Goal: Task Accomplishment & Management: Use online tool/utility

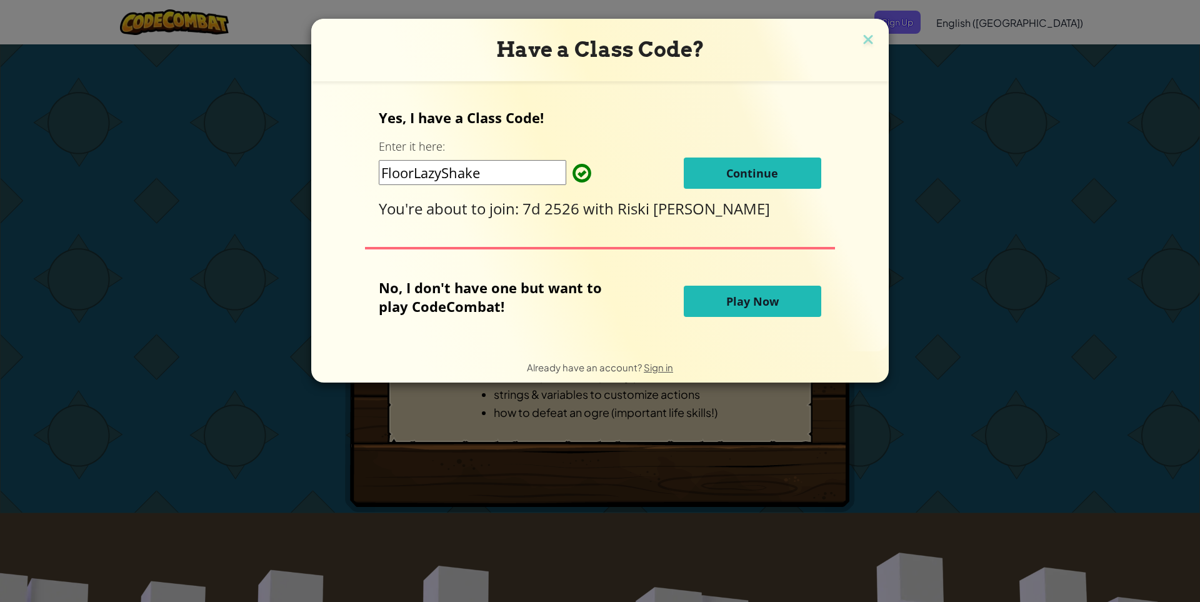
click at [520, 217] on span "You're about to join:" at bounding box center [451, 208] width 144 height 21
click at [653, 199] on span "Riski [PERSON_NAME]" at bounding box center [694, 208] width 153 height 21
click at [676, 203] on span "Riski [PERSON_NAME]" at bounding box center [694, 208] width 153 height 21
drag, startPoint x: 636, startPoint y: 188, endPoint x: 641, endPoint y: 163, distance: 25.6
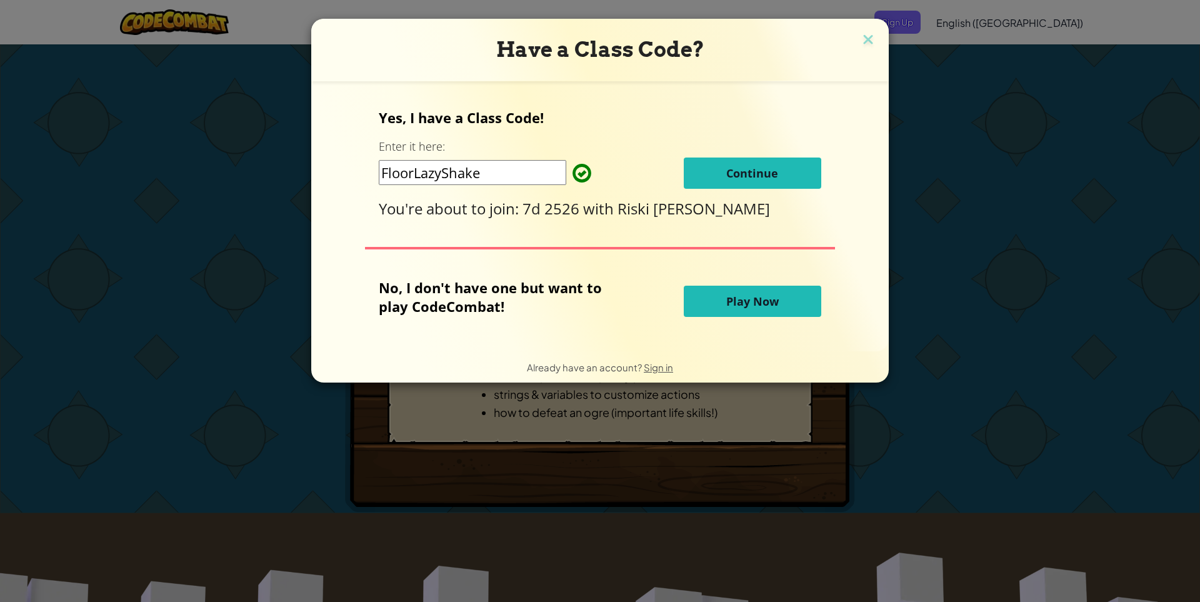
click at [636, 188] on div "FloorLazyShake Continue" at bounding box center [600, 173] width 442 height 31
click at [732, 301] on span "Play Now" at bounding box center [752, 301] width 53 height 15
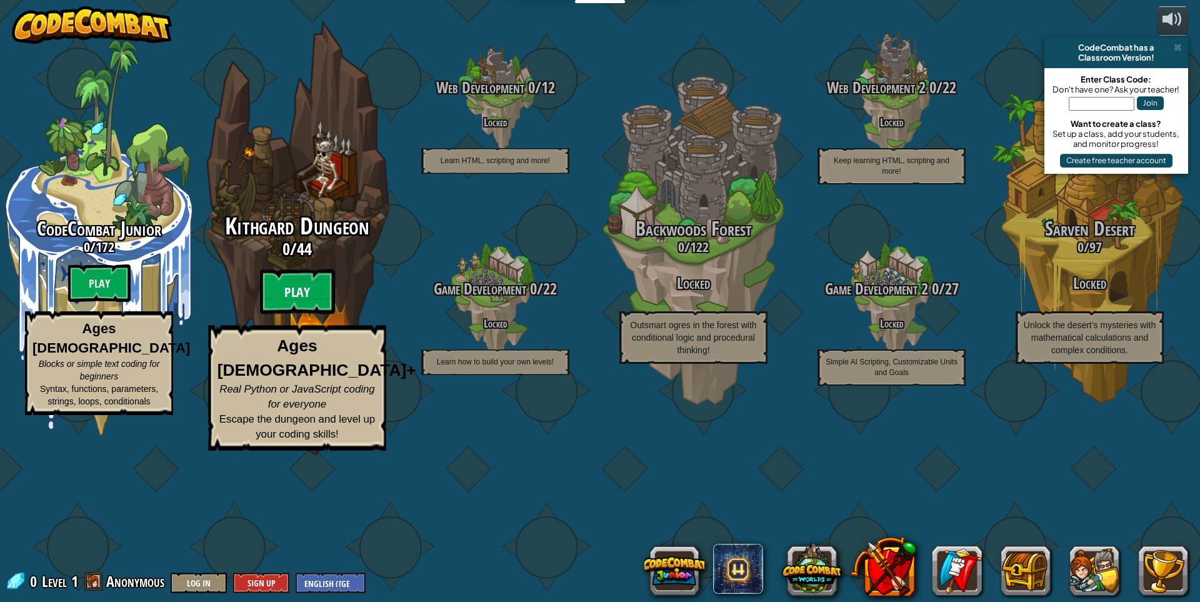
click at [301, 314] on btn "Play" at bounding box center [297, 291] width 75 height 45
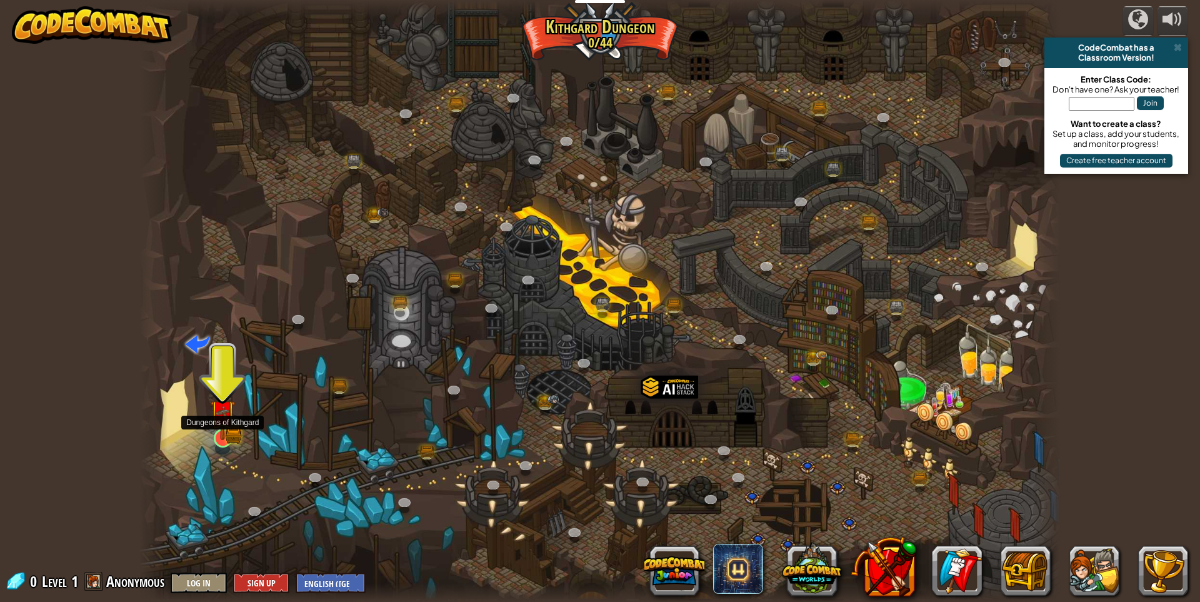
click at [225, 431] on img at bounding box center [222, 412] width 25 height 55
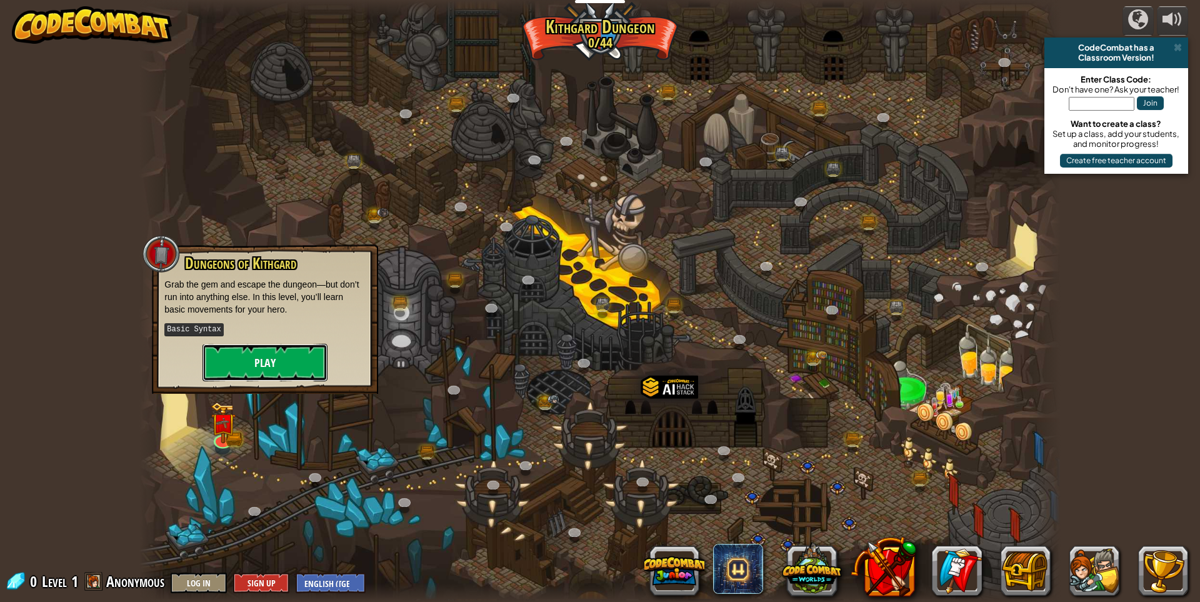
click at [289, 357] on button "Play" at bounding box center [265, 363] width 125 height 38
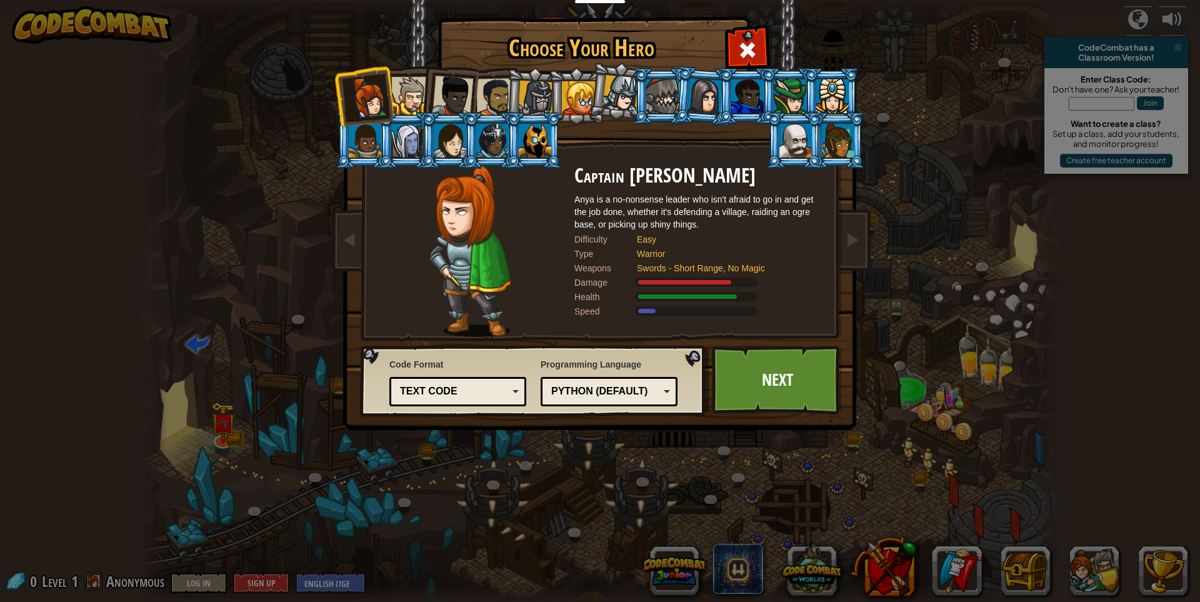
click at [488, 397] on div "Text code" at bounding box center [454, 391] width 108 height 14
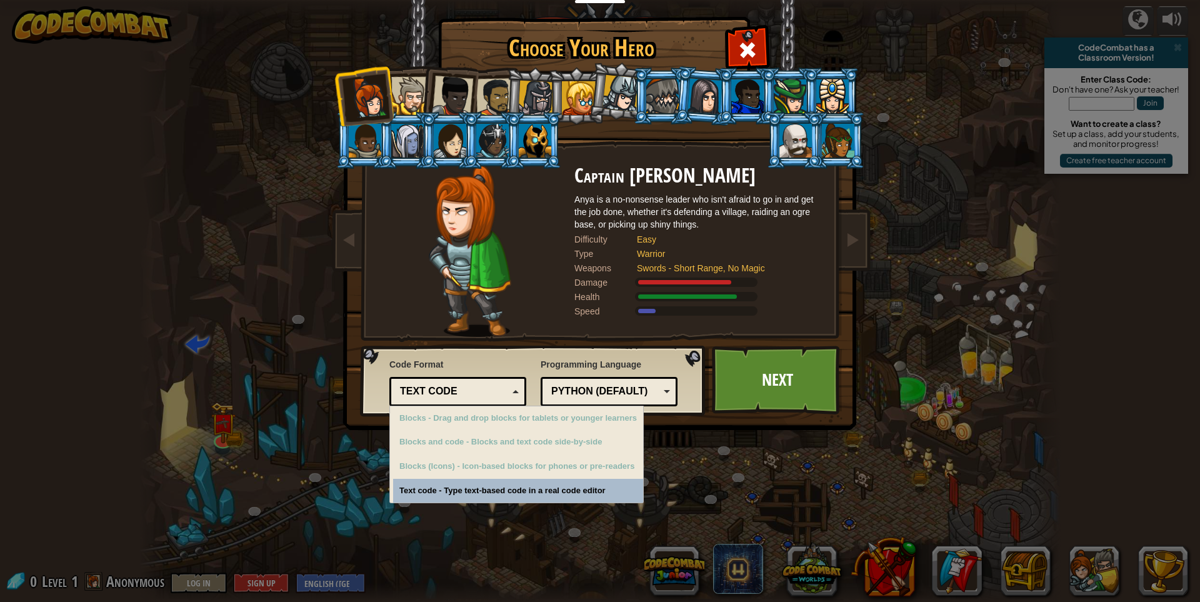
click at [507, 387] on div "Text code" at bounding box center [454, 391] width 108 height 14
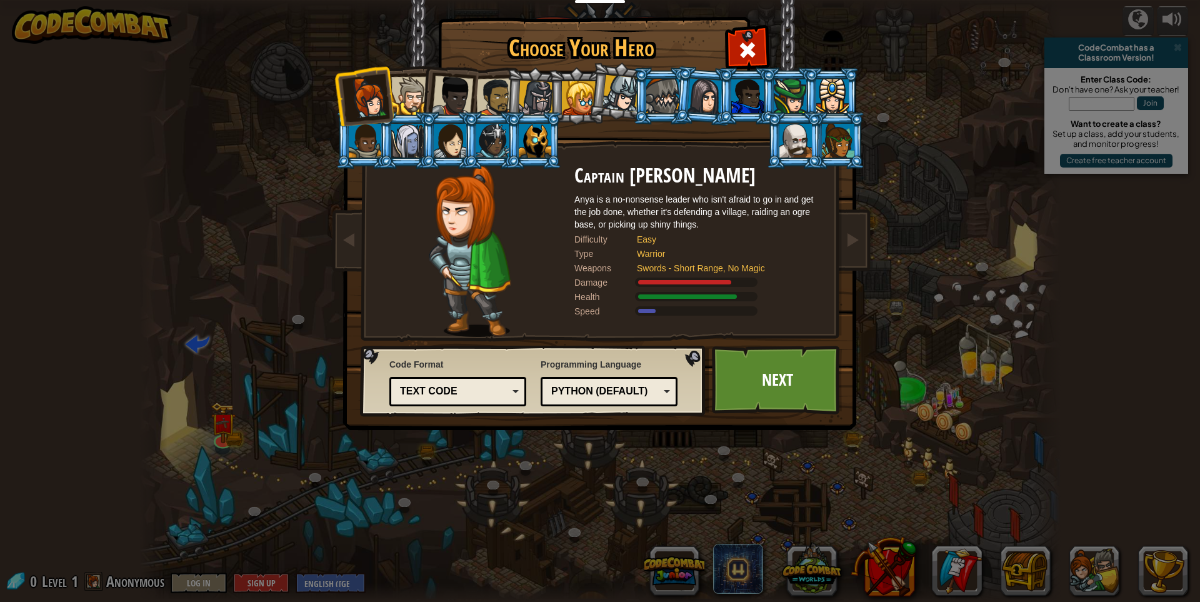
drag, startPoint x: 409, startPoint y: 102, endPoint x: 443, endPoint y: 110, distance: 34.1
click at [415, 102] on div at bounding box center [410, 96] width 38 height 38
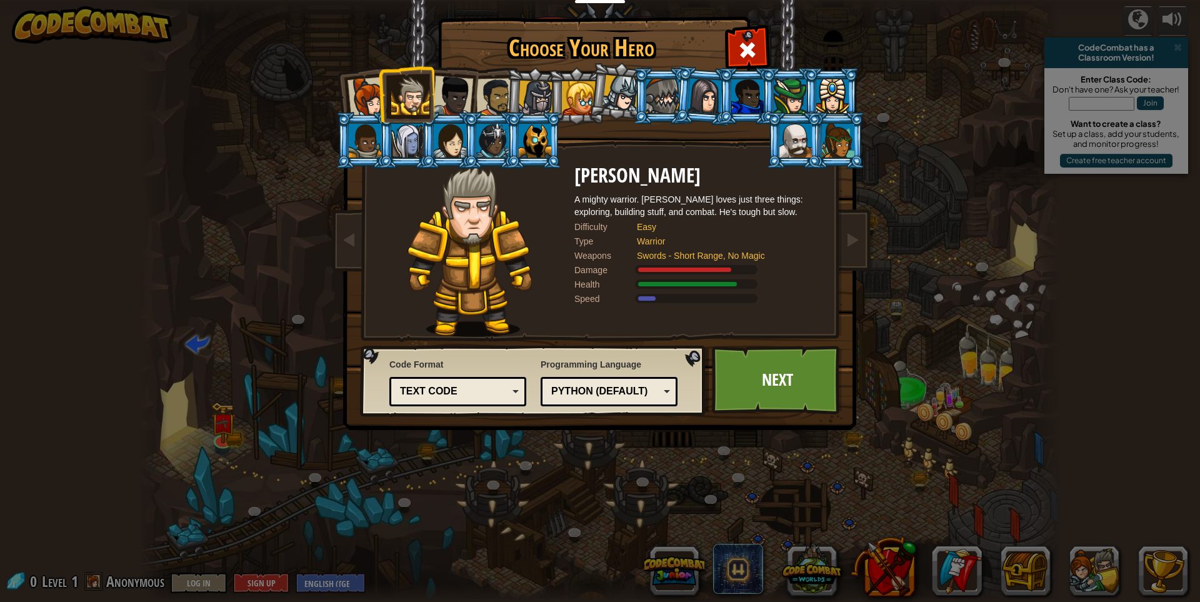
drag, startPoint x: 436, startPoint y: 104, endPoint x: 472, endPoint y: 97, distance: 36.4
click at [440, 104] on div at bounding box center [452, 96] width 41 height 41
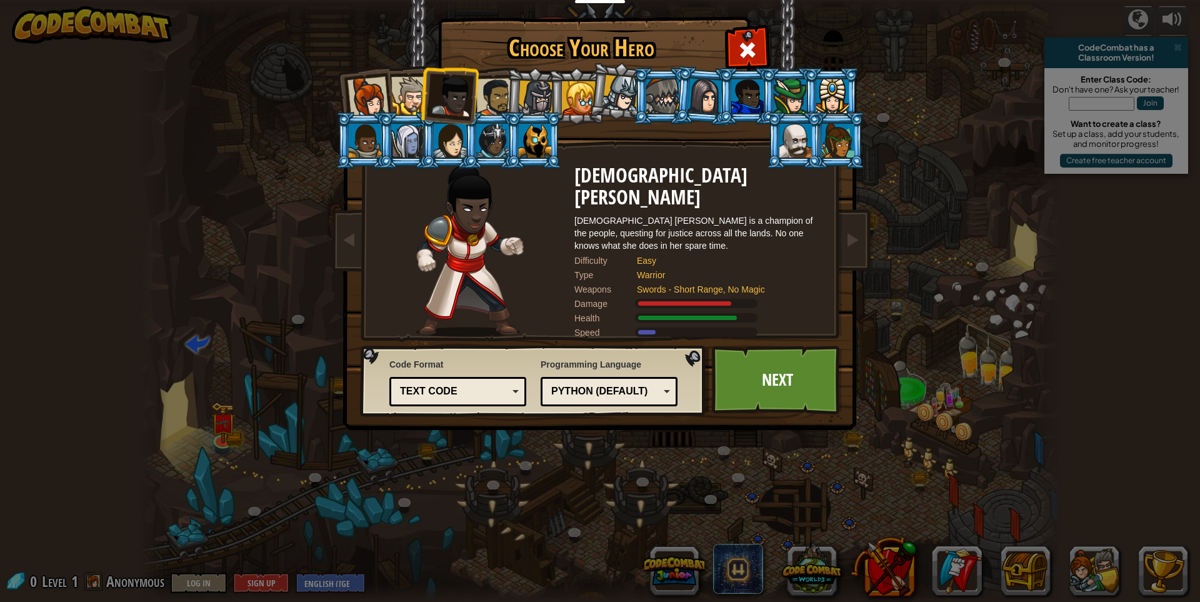
drag, startPoint x: 476, startPoint y: 96, endPoint x: 540, endPoint y: 88, distance: 64.2
click at [521, 68] on ol at bounding box center [601, 68] width 516 height 0
drag, startPoint x: 605, startPoint y: 81, endPoint x: 616, endPoint y: 88, distance: 13.2
click at [608, 81] on li at bounding box center [619, 91] width 62 height 63
click at [617, 89] on div at bounding box center [621, 93] width 37 height 37
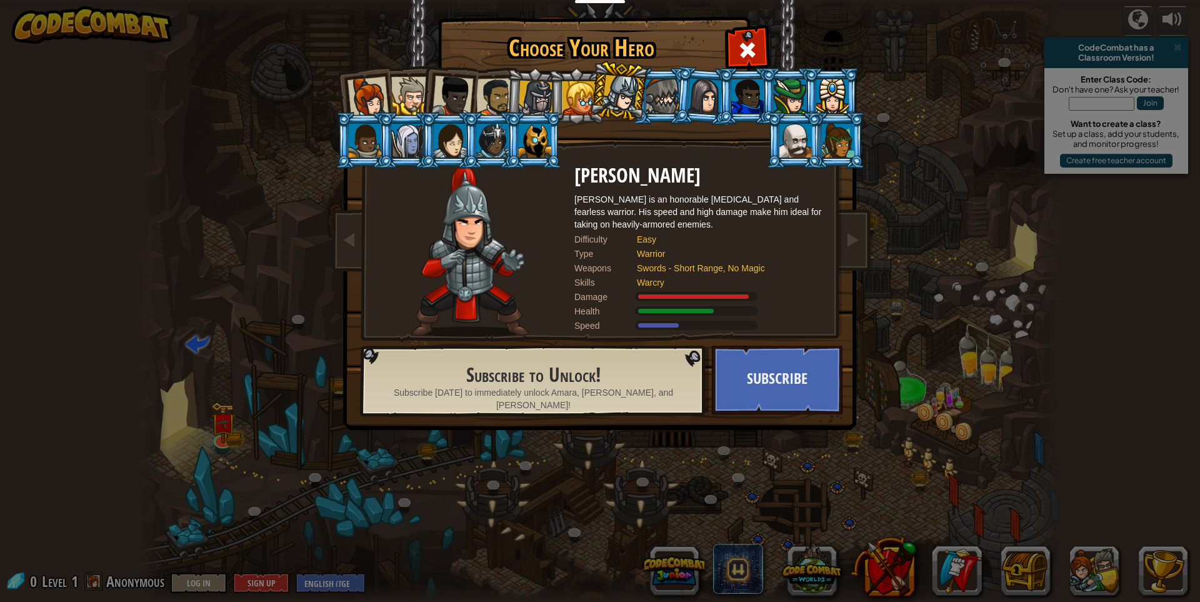
click at [616, 94] on div at bounding box center [621, 93] width 37 height 37
click at [623, 98] on div at bounding box center [621, 93] width 37 height 37
drag, startPoint x: 615, startPoint y: 81, endPoint x: 616, endPoint y: 88, distance: 6.4
click at [615, 83] on div at bounding box center [621, 93] width 37 height 37
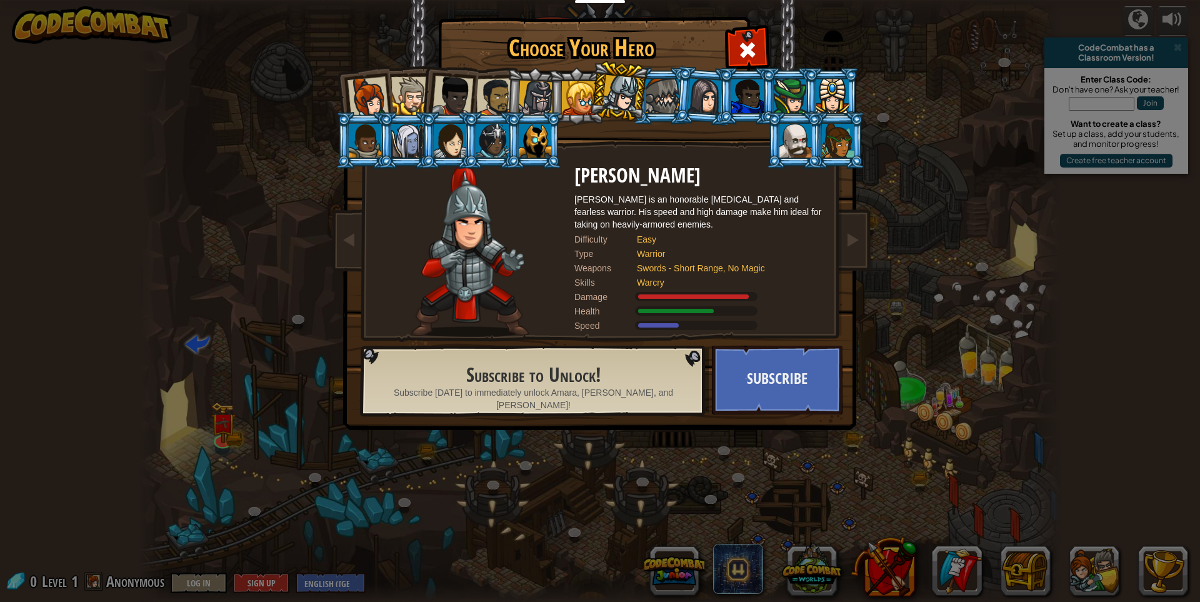
click at [616, 88] on div at bounding box center [621, 93] width 37 height 37
click at [580, 89] on div at bounding box center [579, 98] width 34 height 34
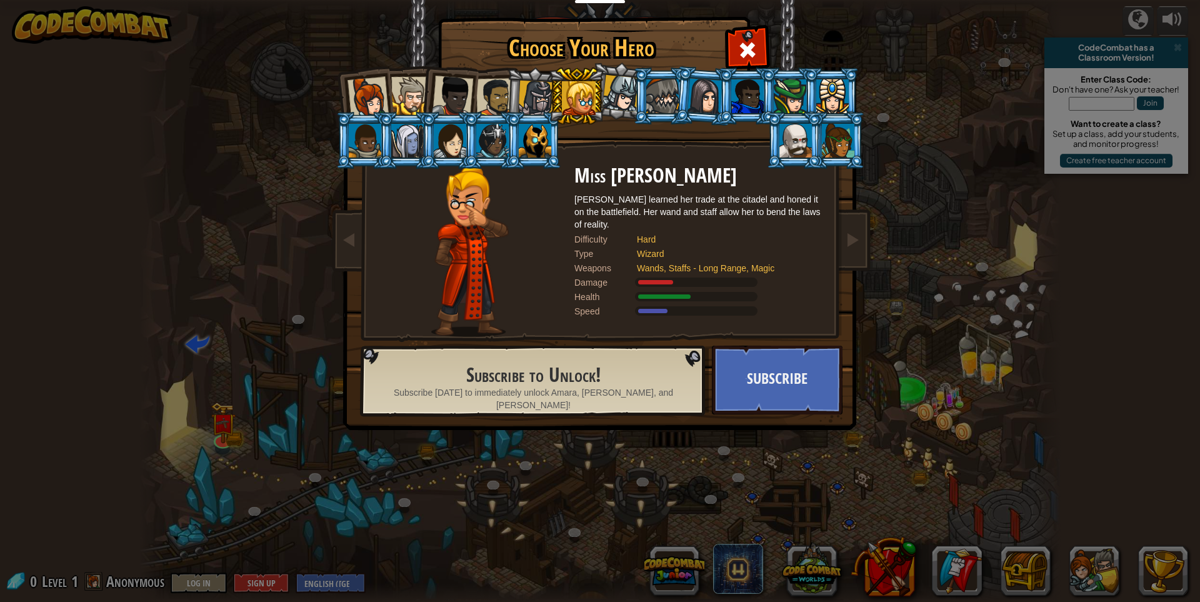
click at [655, 88] on div at bounding box center [662, 96] width 33 height 34
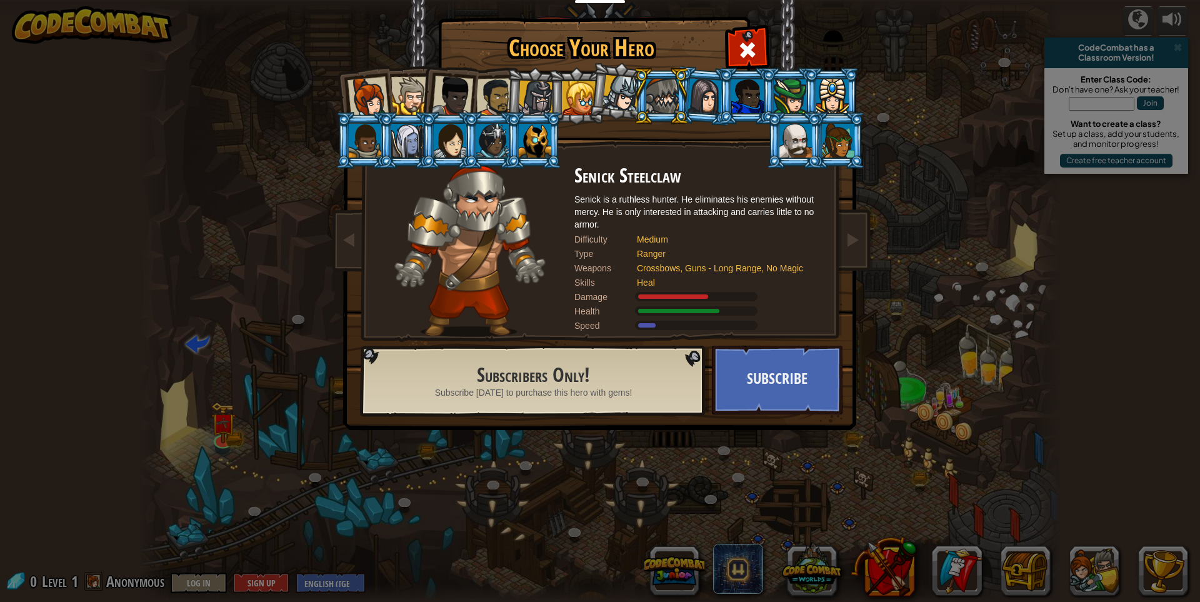
click at [691, 68] on ol at bounding box center [601, 68] width 516 height 0
drag, startPoint x: 719, startPoint y: 89, endPoint x: 762, endPoint y: 93, distance: 43.3
click at [732, 89] on li at bounding box center [746, 96] width 56 height 57
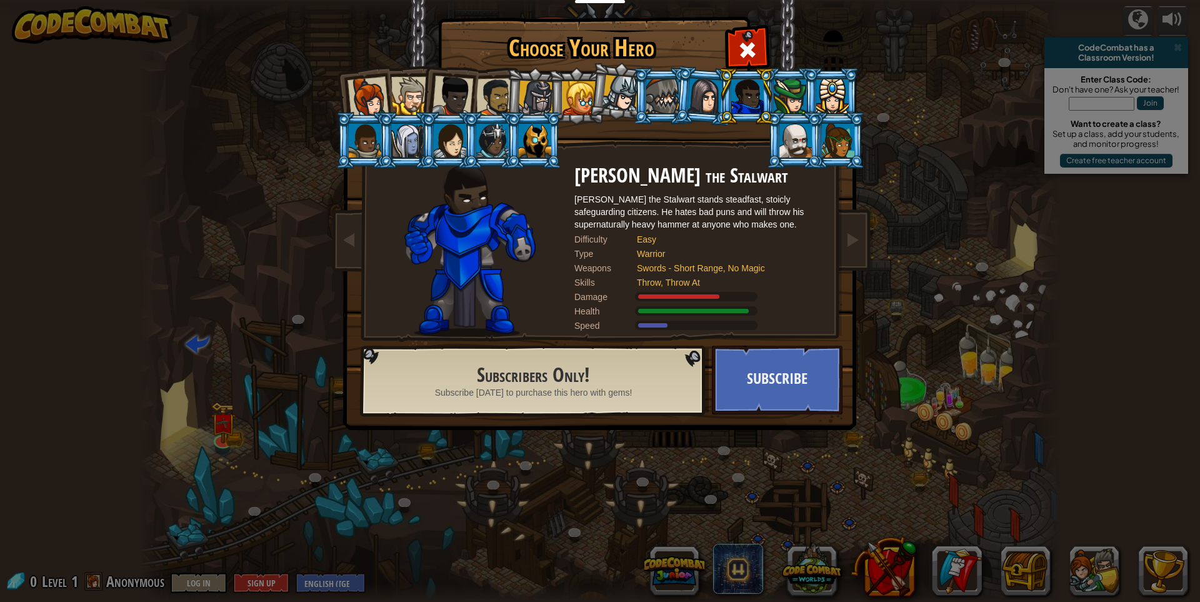
drag, startPoint x: 773, startPoint y: 94, endPoint x: 810, endPoint y: 96, distance: 37.0
click at [786, 68] on ol at bounding box center [601, 68] width 516 height 0
drag, startPoint x: 825, startPoint y: 96, endPoint x: 837, endPoint y: 96, distance: 12.5
click at [831, 96] on div at bounding box center [832, 96] width 33 height 34
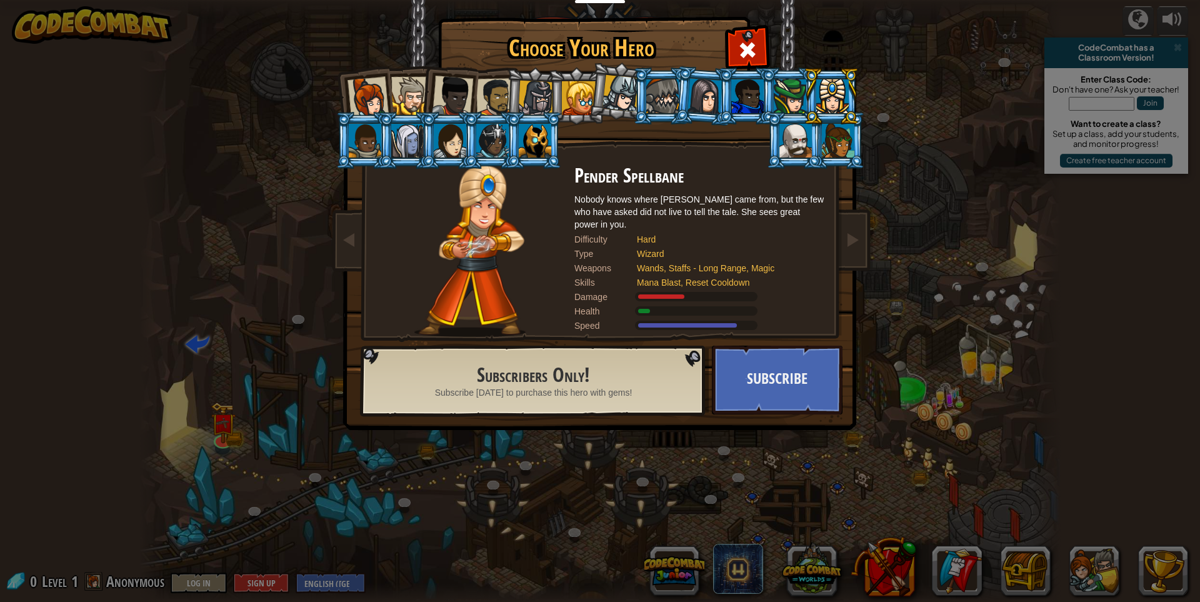
click at [836, 119] on li at bounding box center [831, 96] width 56 height 57
drag, startPoint x: 685, startPoint y: 89, endPoint x: 755, endPoint y: 89, distance: 70.0
click at [713, 86] on li at bounding box center [704, 96] width 60 height 61
click at [791, 92] on li at bounding box center [789, 96] width 56 height 57
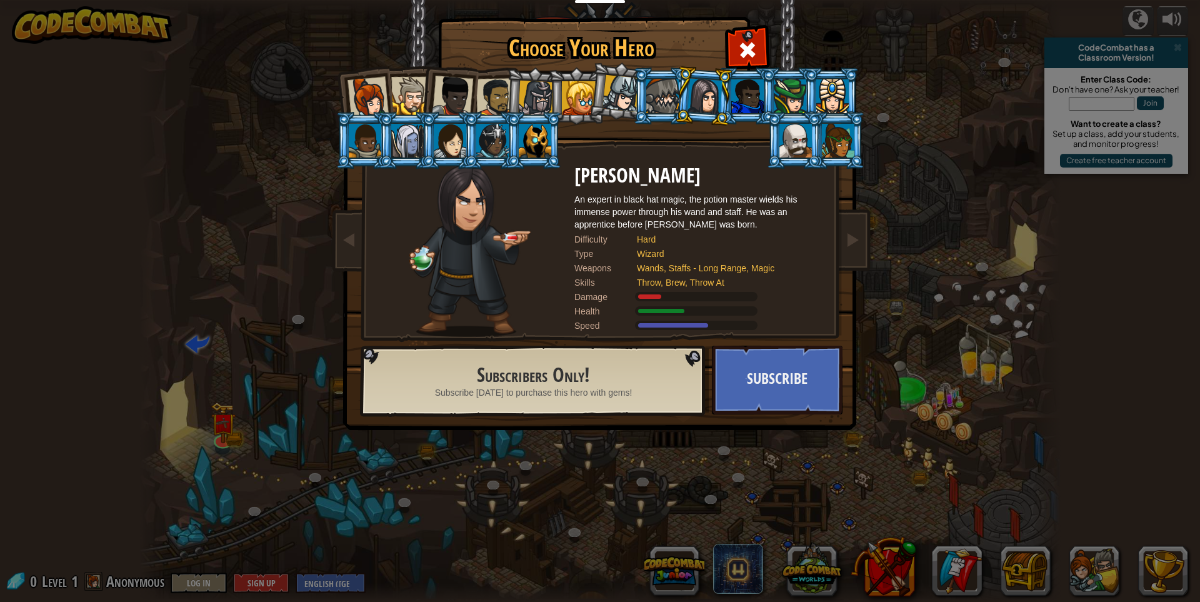
click at [824, 95] on li at bounding box center [831, 96] width 56 height 57
click at [838, 96] on div at bounding box center [832, 96] width 33 height 34
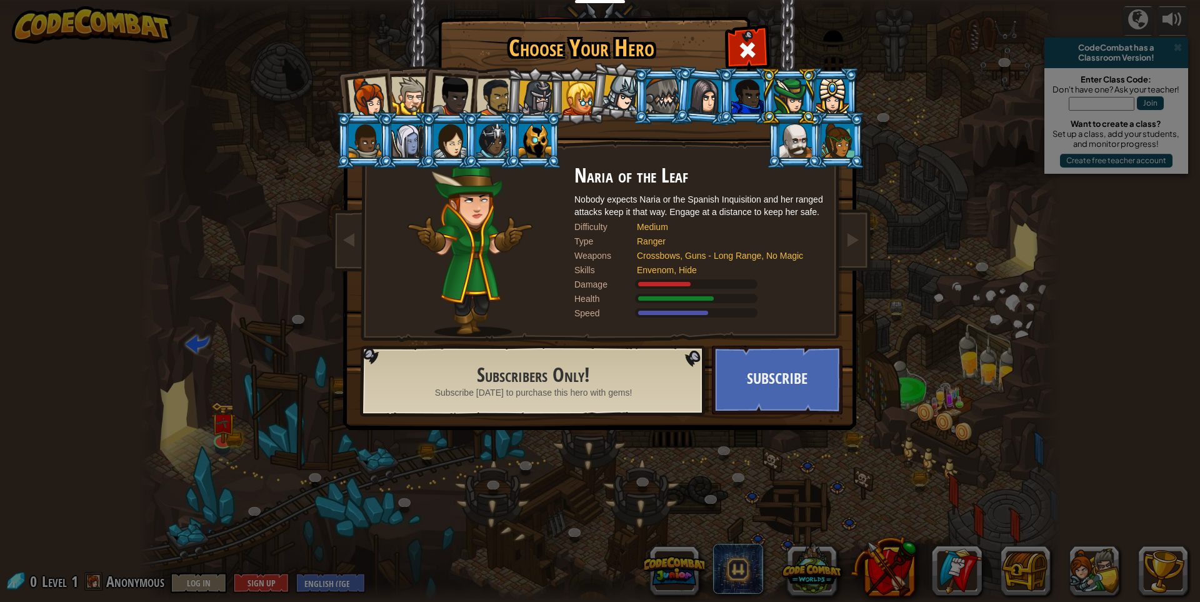
drag, startPoint x: 864, startPoint y: 107, endPoint x: 854, endPoint y: 109, distance: 10.2
click at [863, 108] on img at bounding box center [602, 206] width 541 height 448
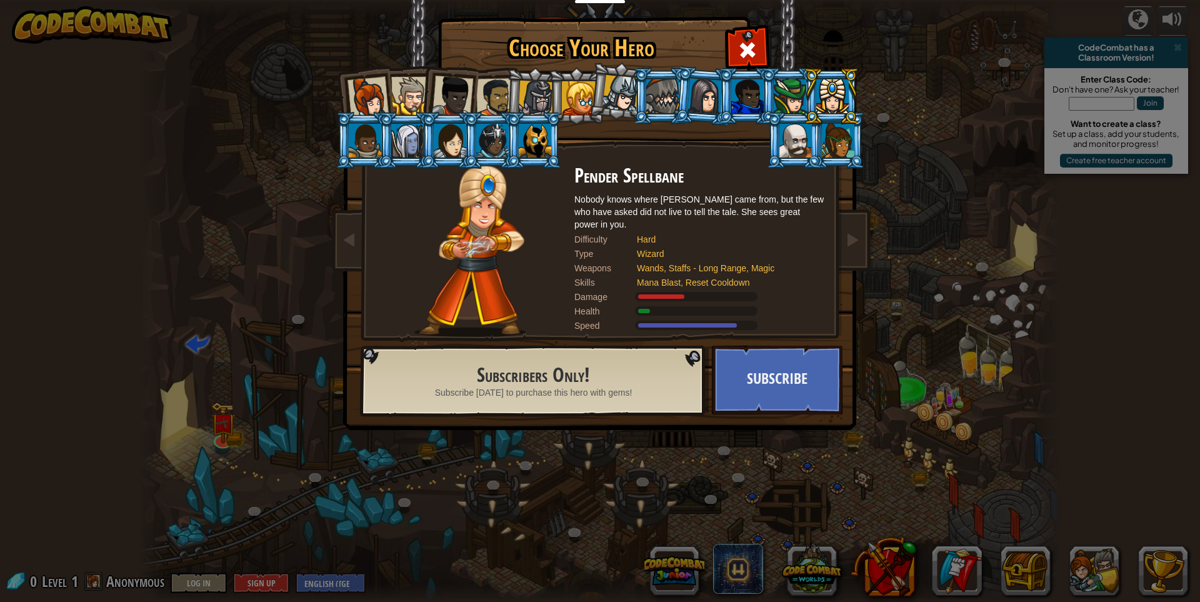
click at [796, 143] on div at bounding box center [796, 141] width 33 height 34
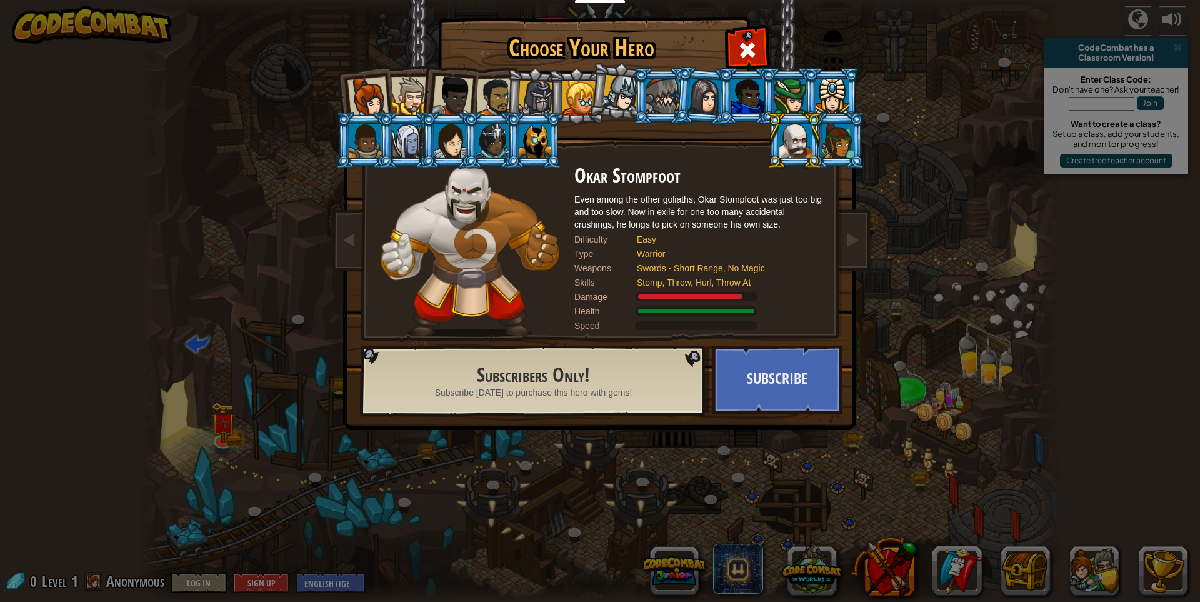
click at [552, 141] on li at bounding box center [534, 140] width 56 height 57
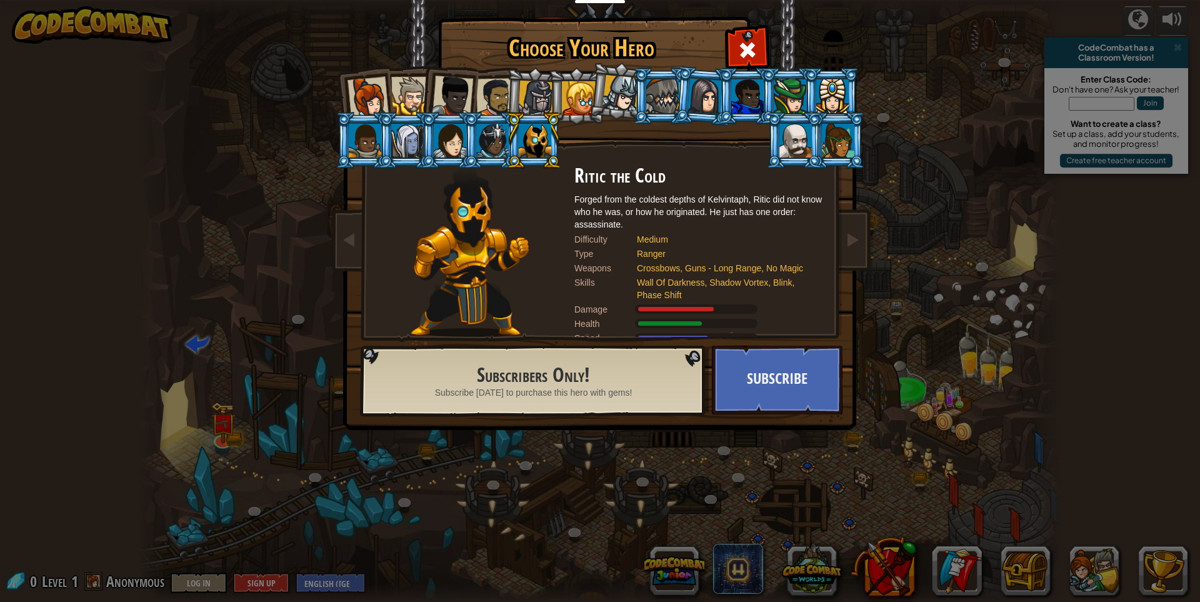
click at [491, 145] on div at bounding box center [492, 141] width 33 height 34
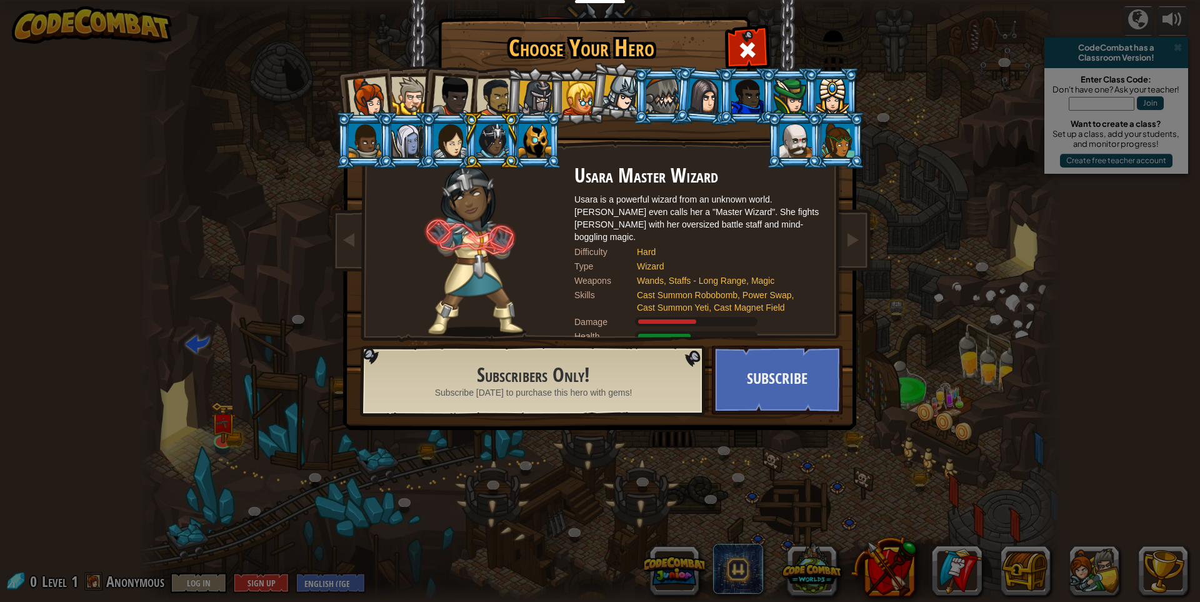
click at [464, 140] on li at bounding box center [491, 140] width 56 height 57
click at [449, 143] on div at bounding box center [450, 141] width 33 height 34
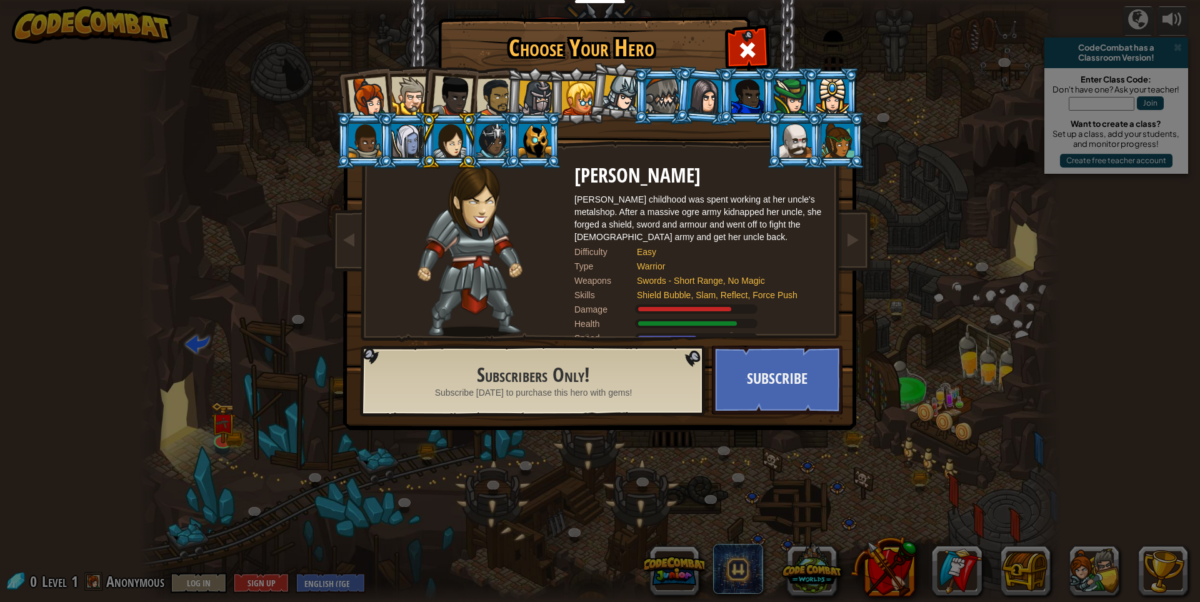
click at [410, 145] on div at bounding box center [407, 141] width 33 height 34
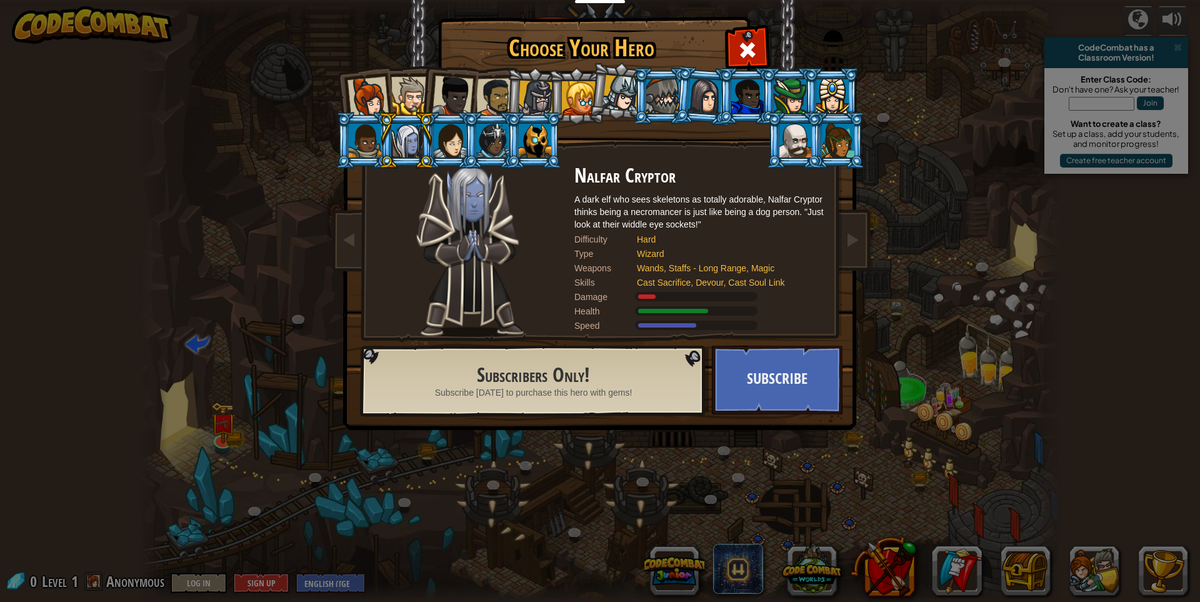
click at [346, 144] on li at bounding box center [364, 140] width 56 height 57
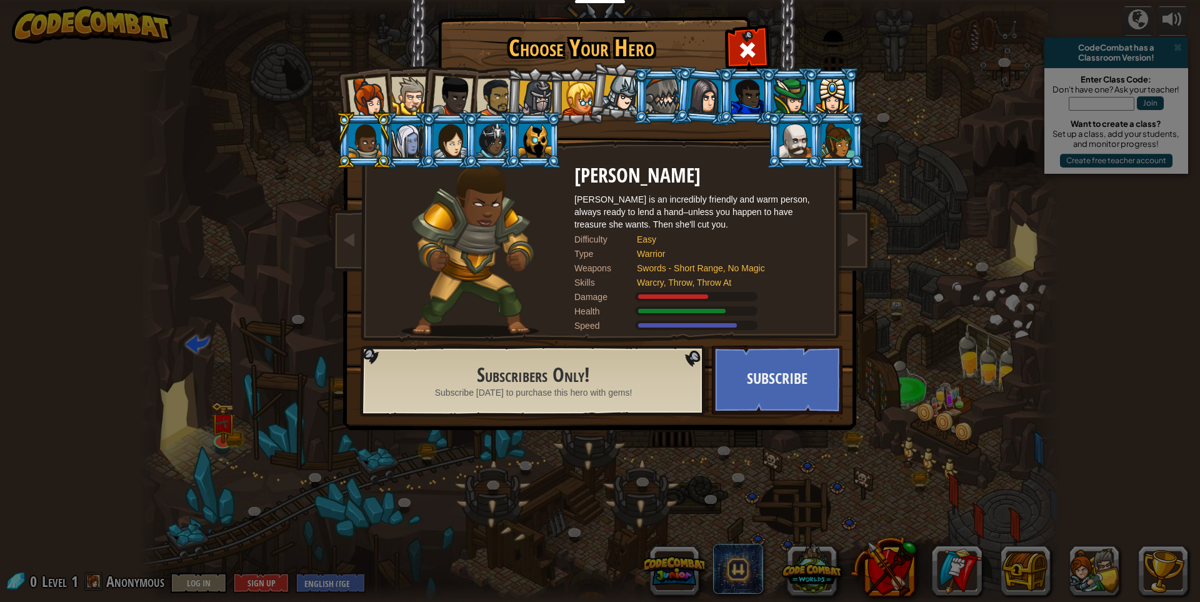
click at [833, 98] on div at bounding box center [832, 96] width 33 height 34
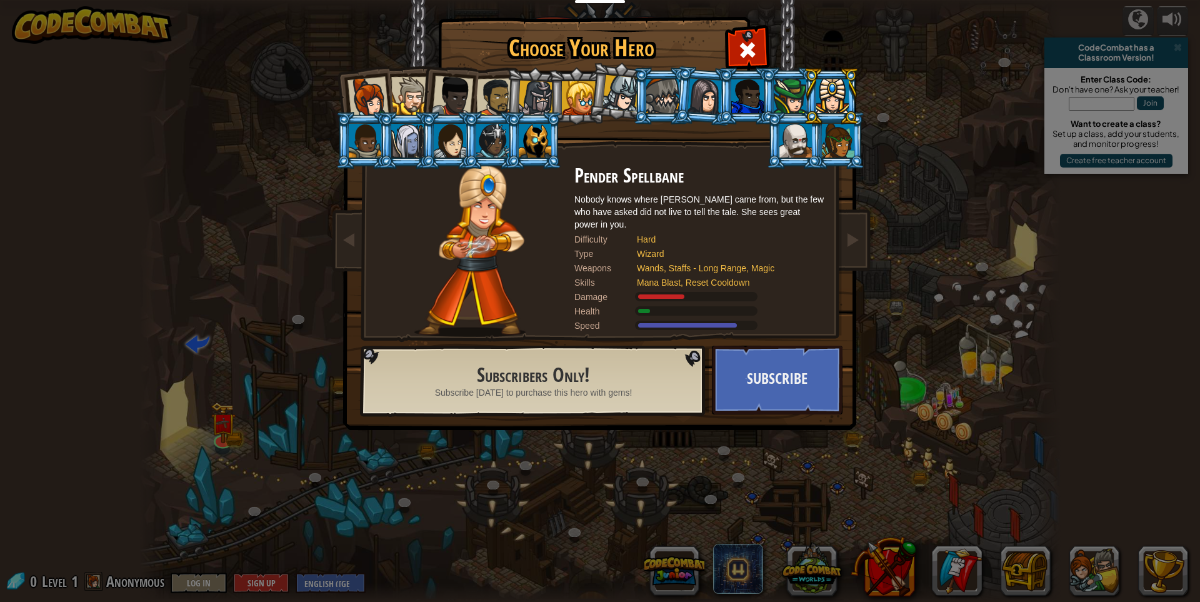
click at [790, 68] on ol at bounding box center [601, 68] width 516 height 0
click at [788, 112] on li at bounding box center [794, 140] width 56 height 57
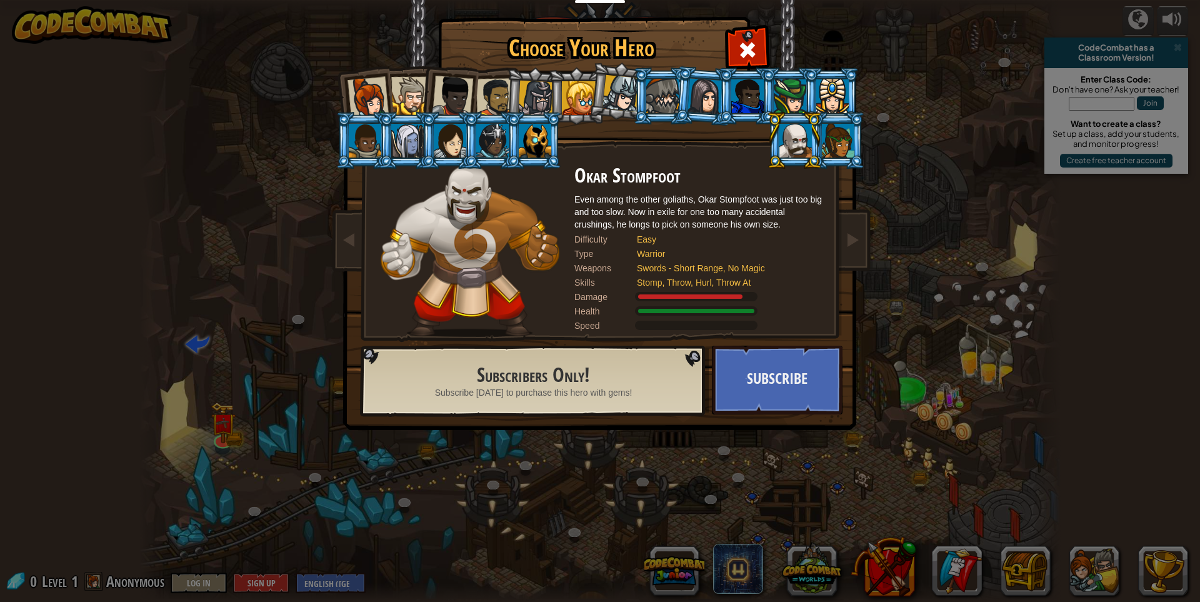
click at [751, 103] on div at bounding box center [747, 96] width 33 height 34
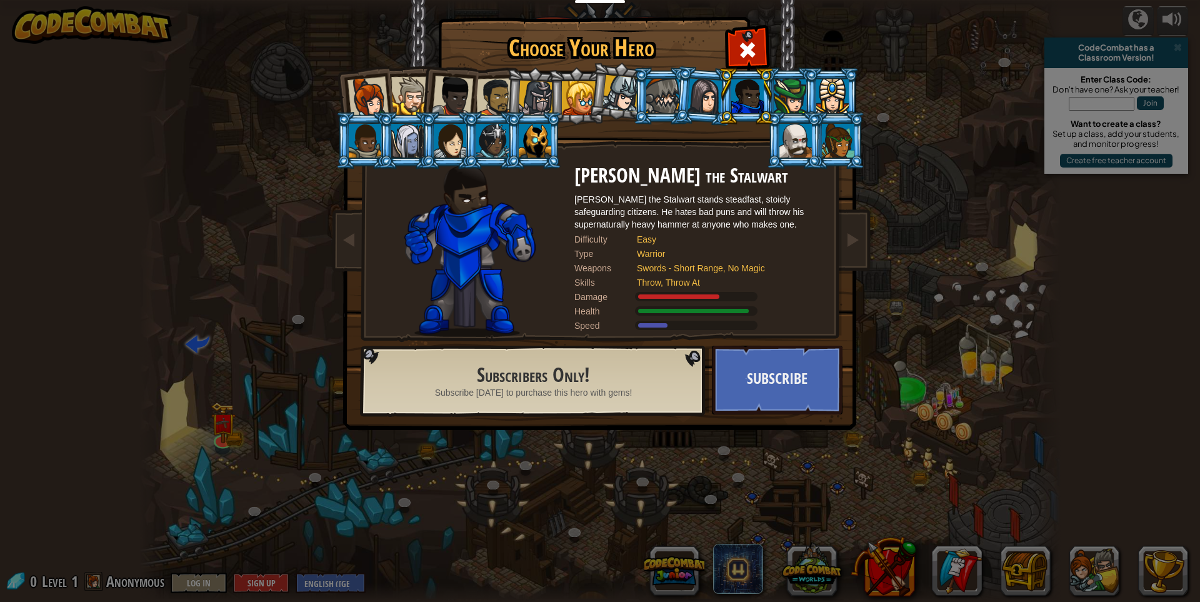
click at [778, 84] on div at bounding box center [790, 96] width 33 height 34
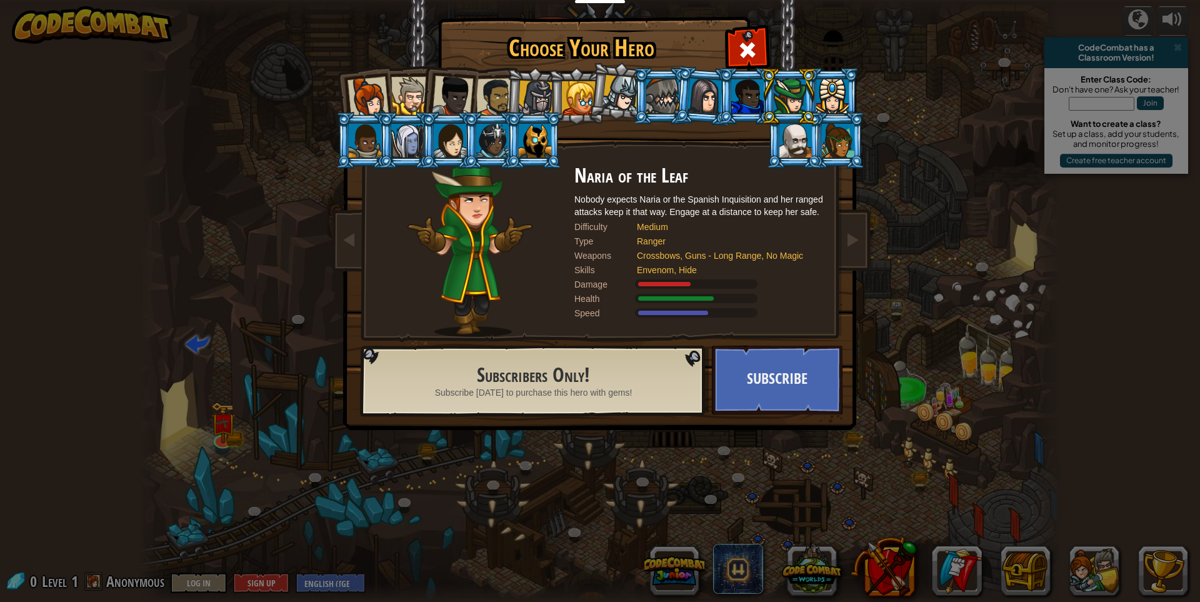
click at [717, 93] on div at bounding box center [705, 96] width 35 height 36
